Goal: Find specific page/section: Find specific page/section

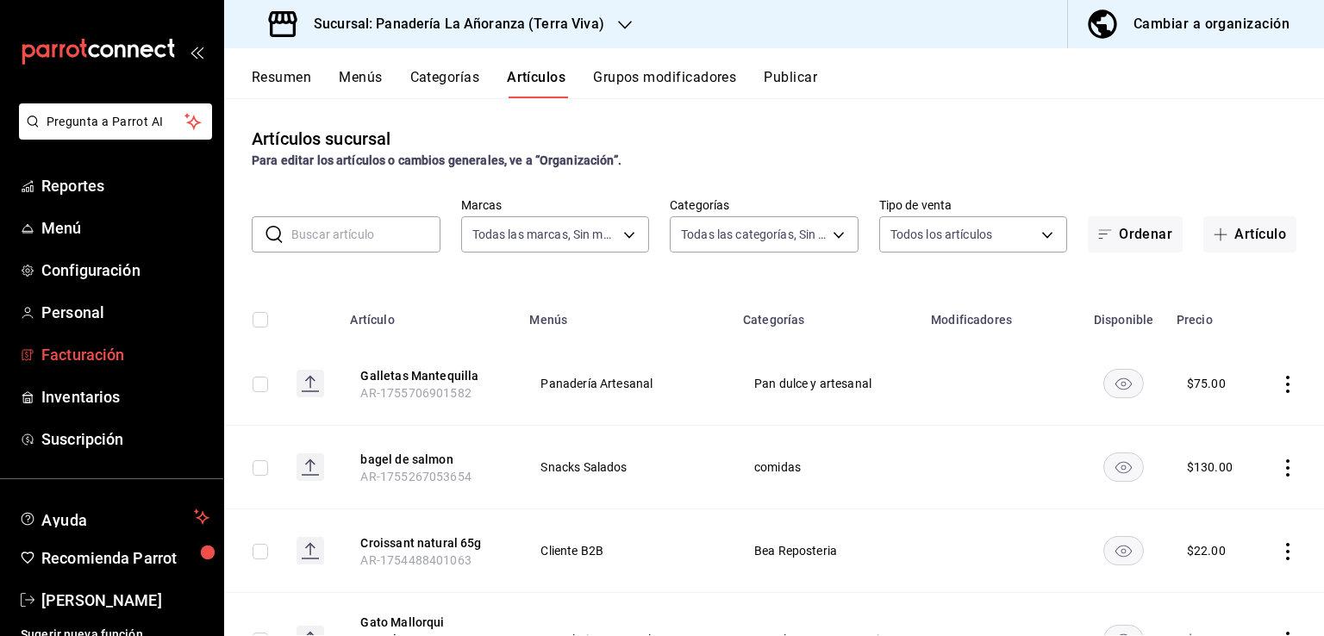
scroll to position [14, 0]
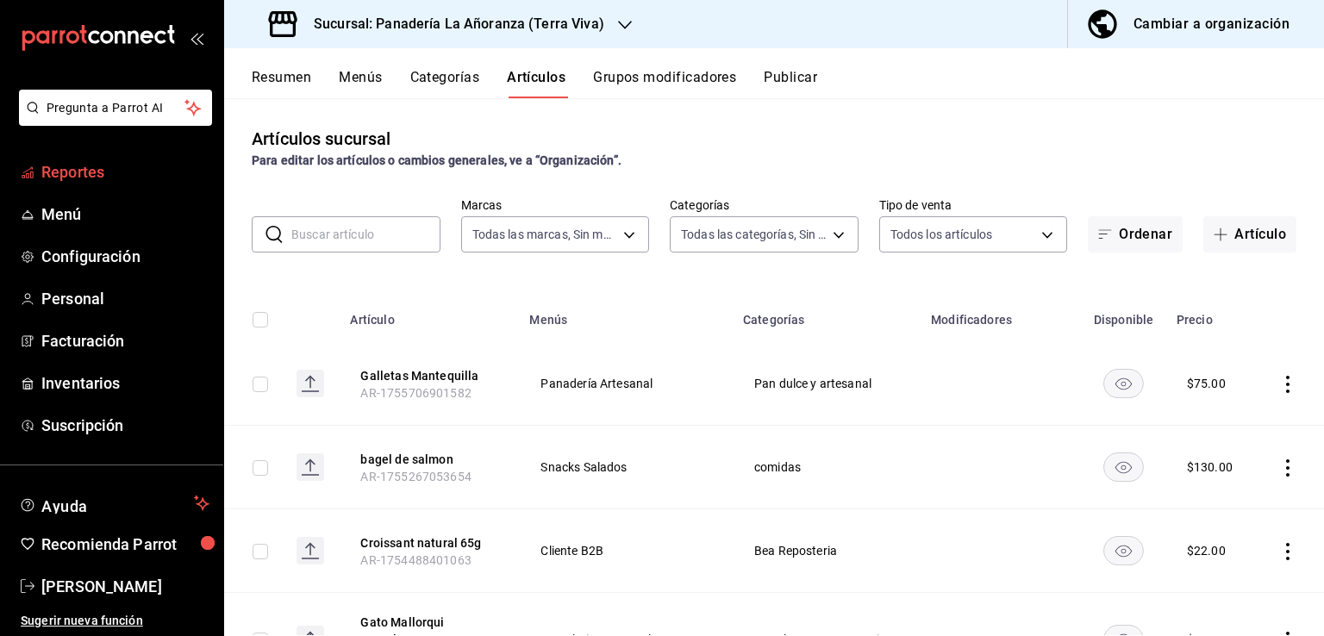
click at [143, 160] on span "Reportes" at bounding box center [125, 171] width 168 height 23
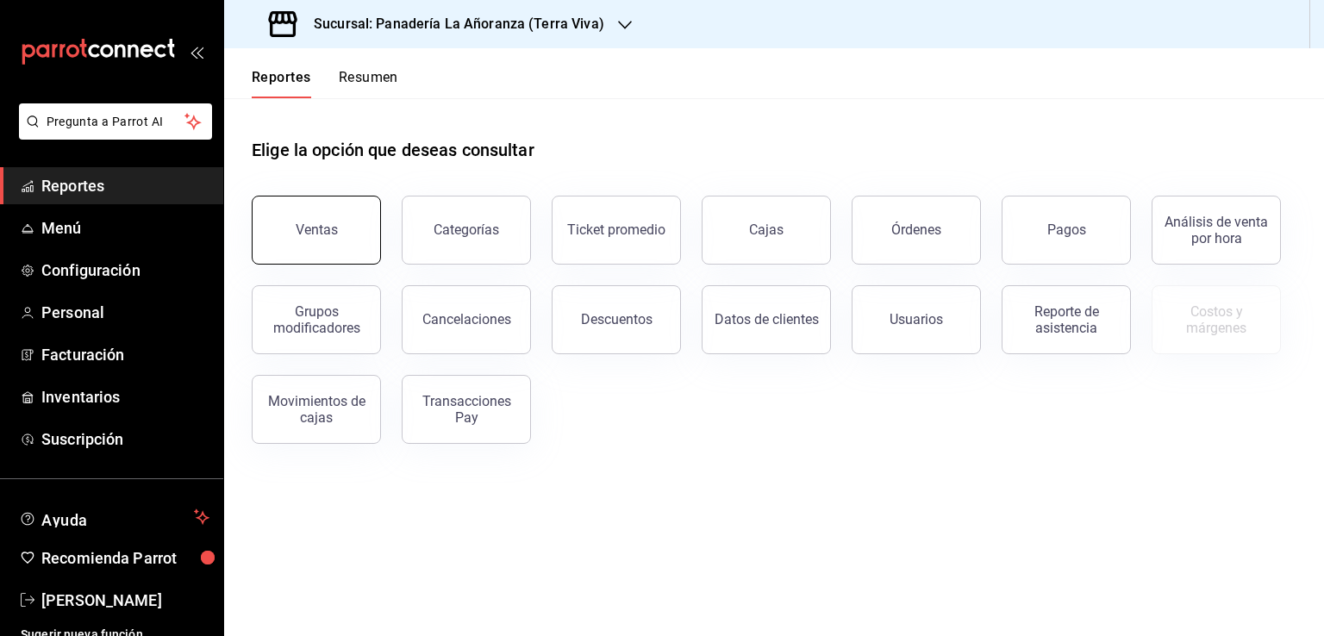
click at [271, 213] on button "Ventas" at bounding box center [316, 230] width 129 height 69
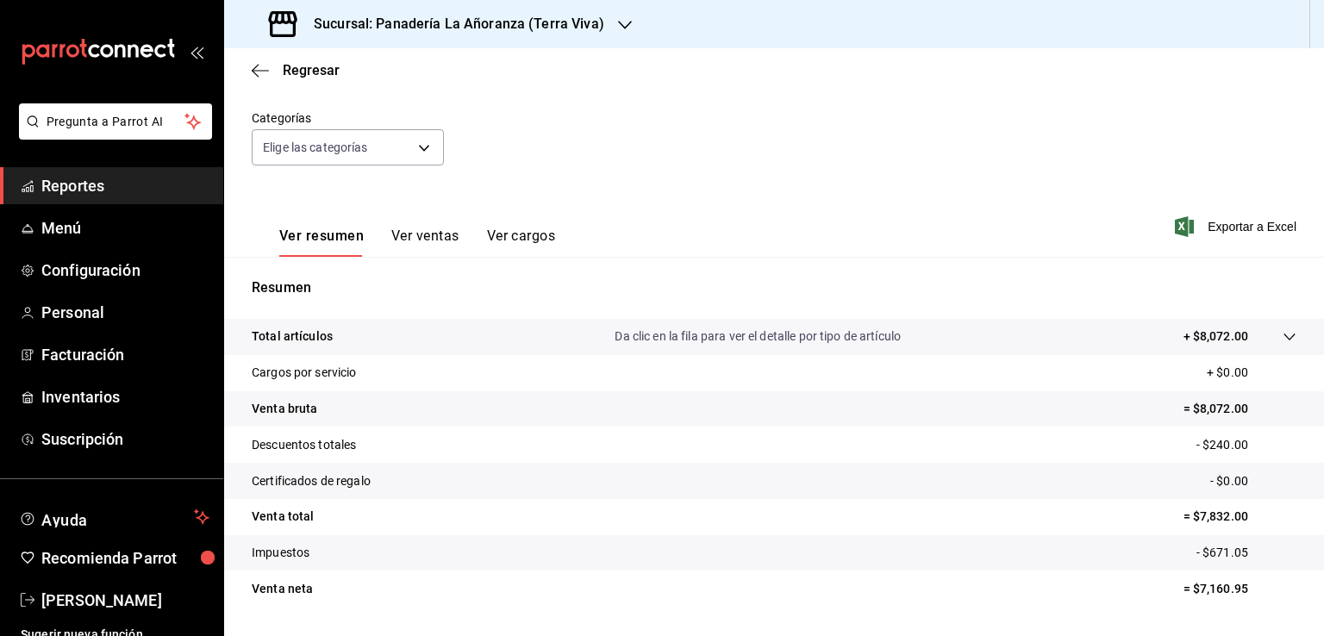
scroll to position [190, 0]
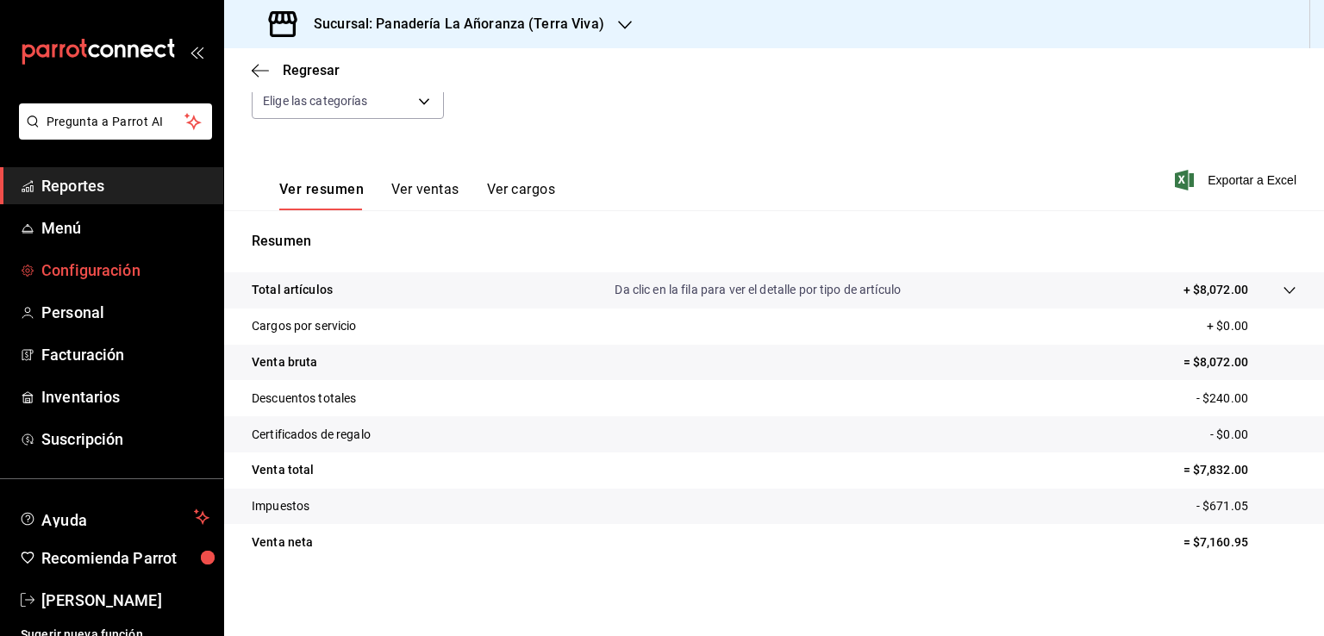
click at [139, 256] on link "Configuración" at bounding box center [111, 270] width 223 height 37
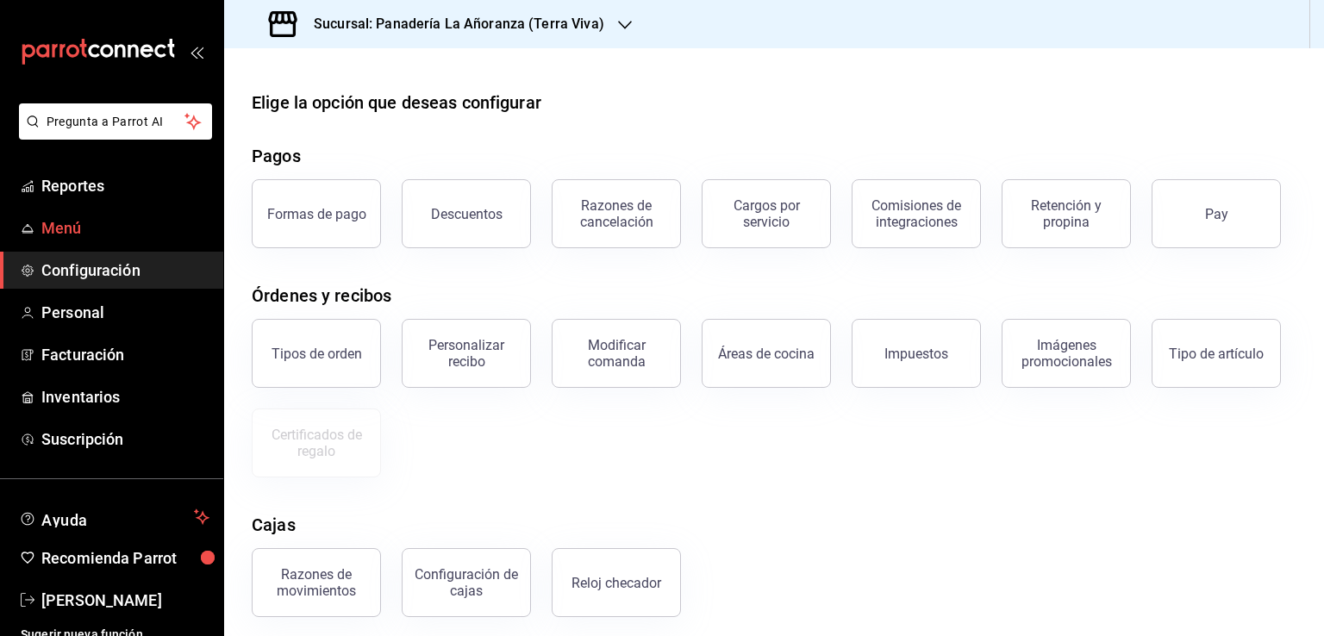
click at [150, 224] on span "Menú" at bounding box center [125, 227] width 168 height 23
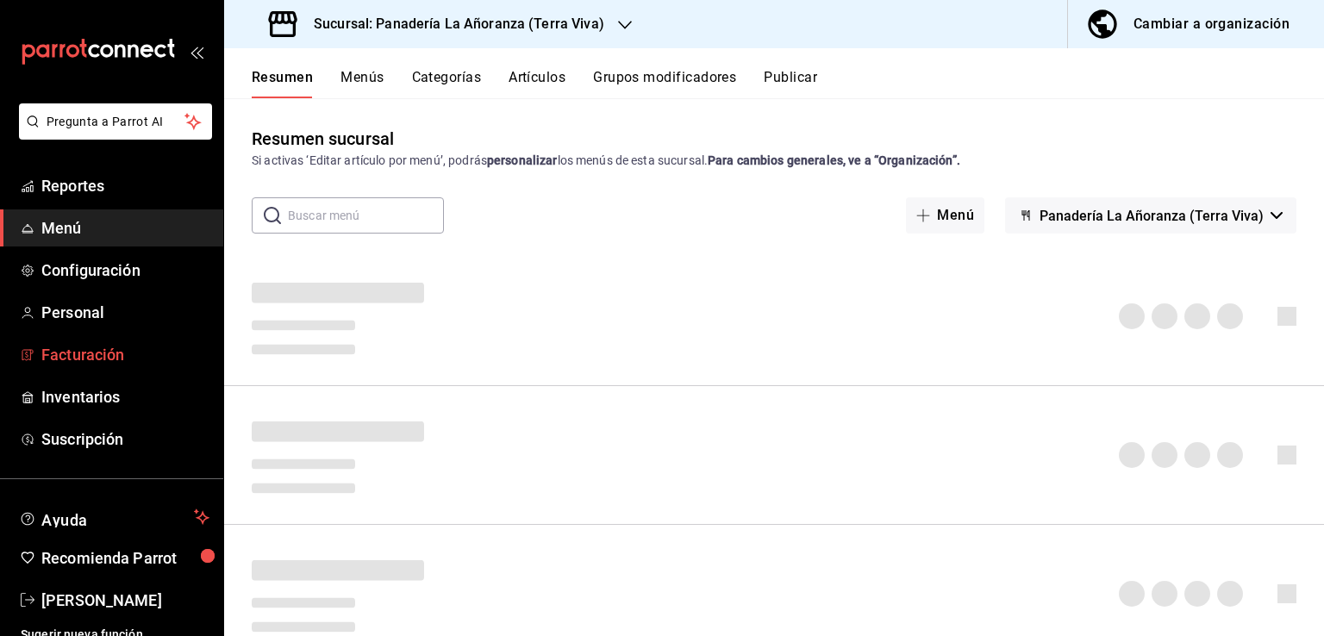
scroll to position [14, 0]
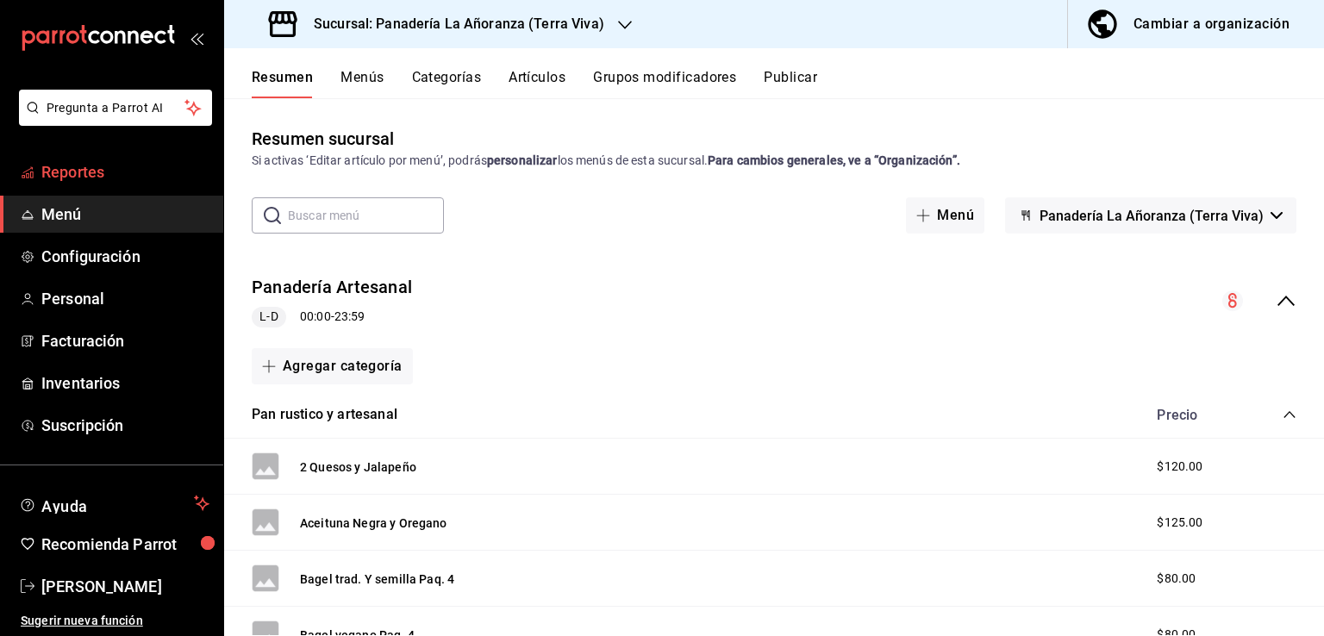
click at [95, 172] on span "Reportes" at bounding box center [125, 171] width 168 height 23
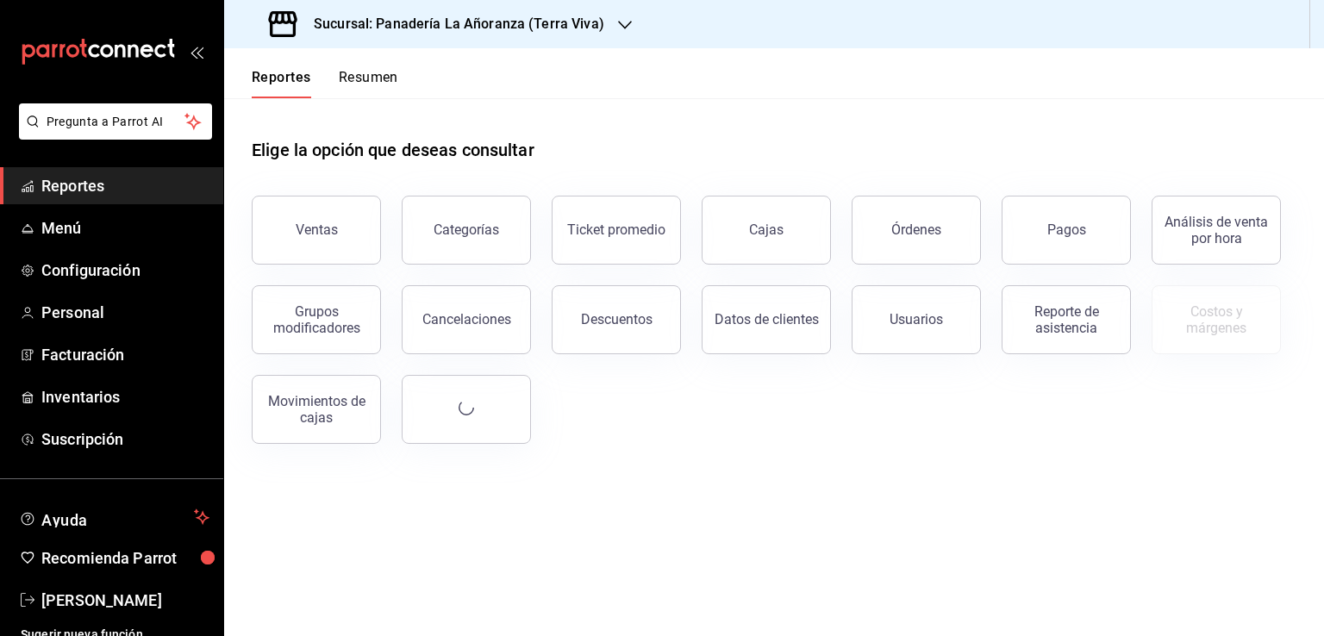
click at [915, 241] on button "Órdenes" at bounding box center [916, 230] width 129 height 69
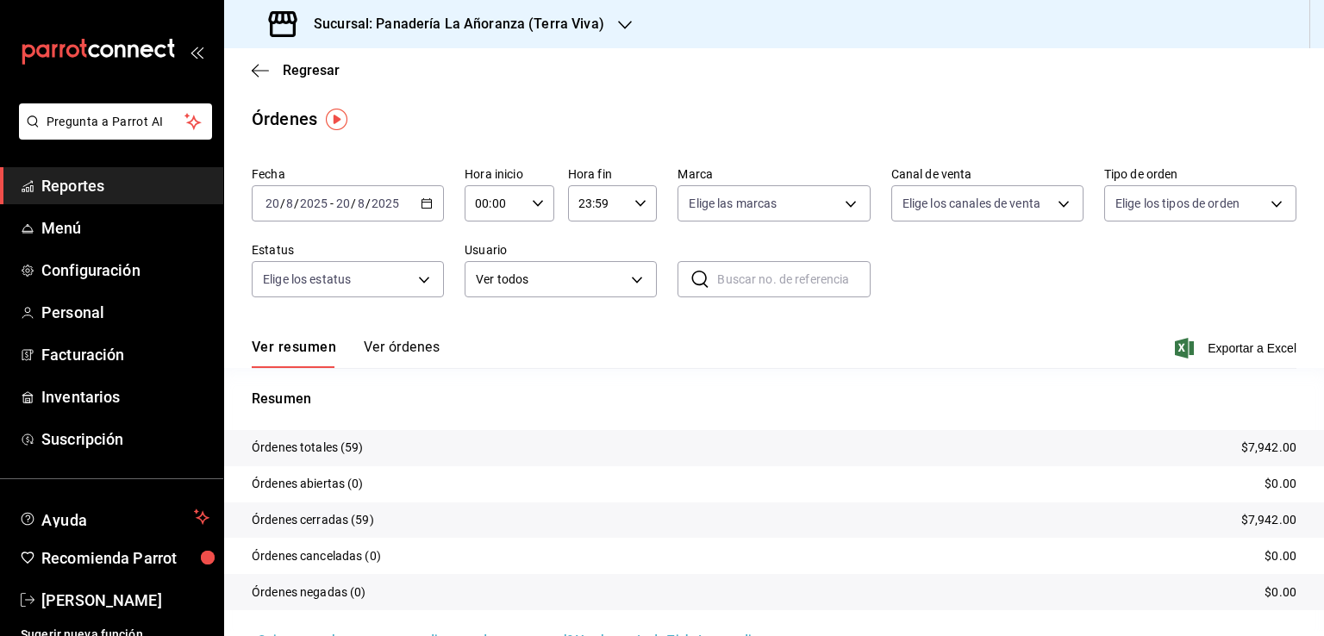
click at [618, 20] on icon "button" at bounding box center [625, 25] width 14 height 14
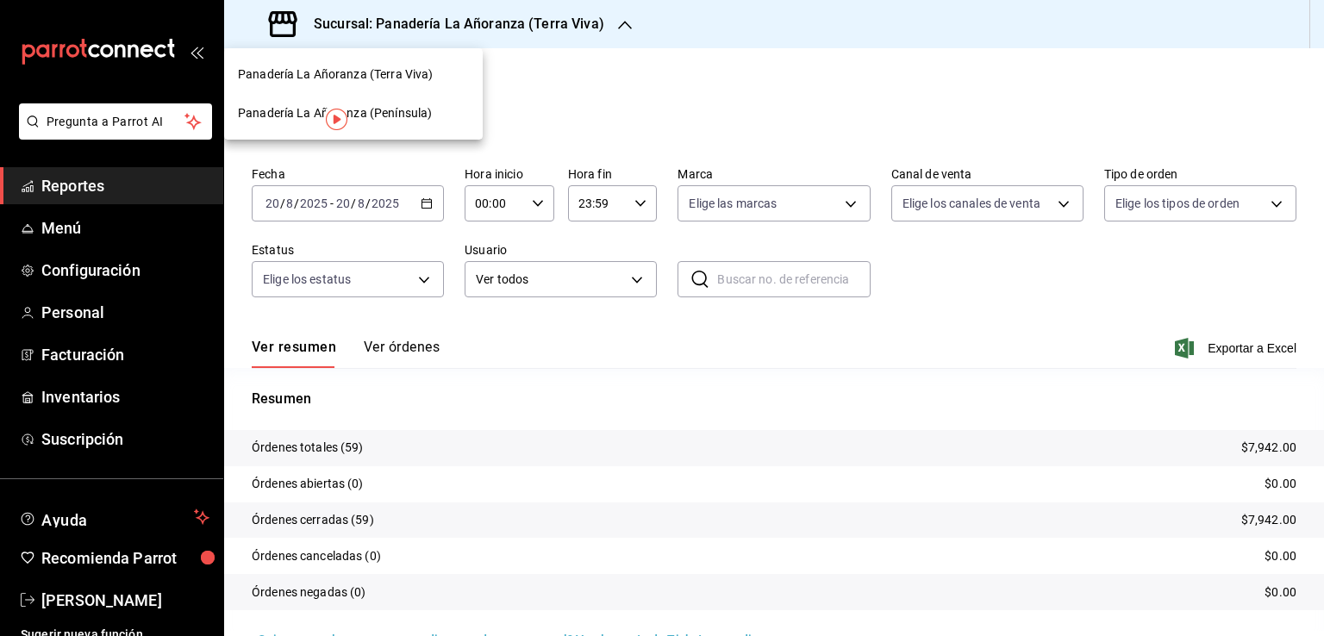
click at [408, 116] on span "Panadería La Añoranza (Península)" at bounding box center [335, 113] width 194 height 18
